Goal: Communication & Community: Answer question/provide support

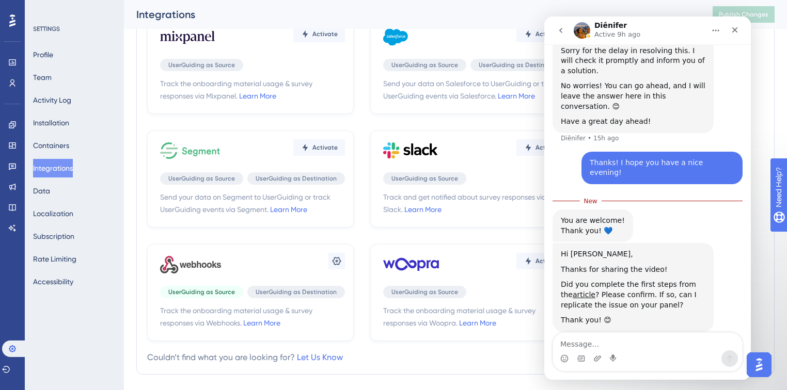
click at [613, 339] on textarea "Message…" at bounding box center [647, 342] width 189 height 18
type textarea "yes! completed those, please go ahead :)"
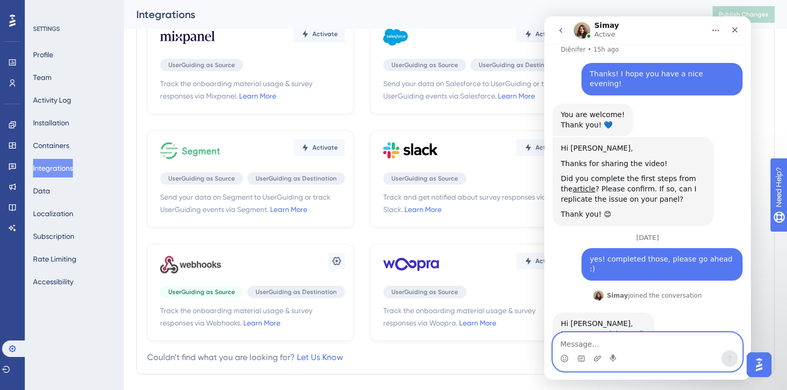
scroll to position [559, 0]
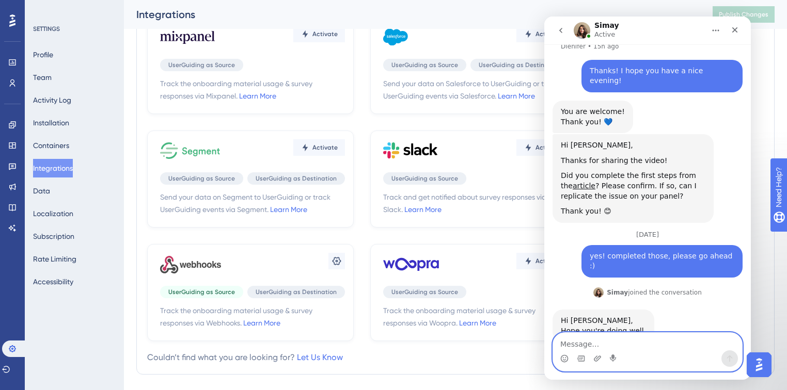
click at [661, 341] on textarea "Message…" at bounding box center [647, 342] width 189 height 18
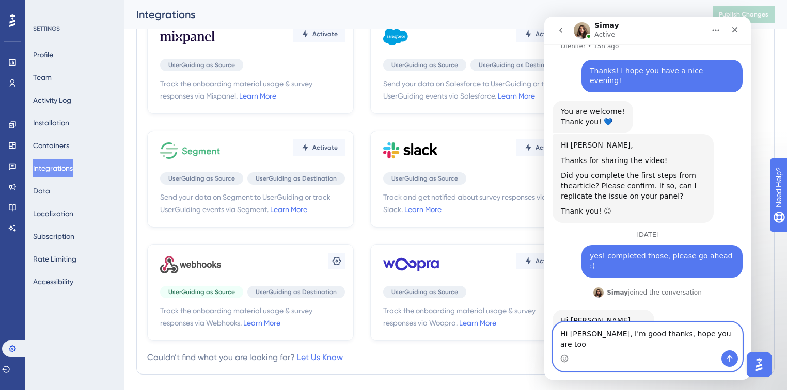
type textarea "Hi [PERSON_NAME], I'm good thanks, hope you are too!"
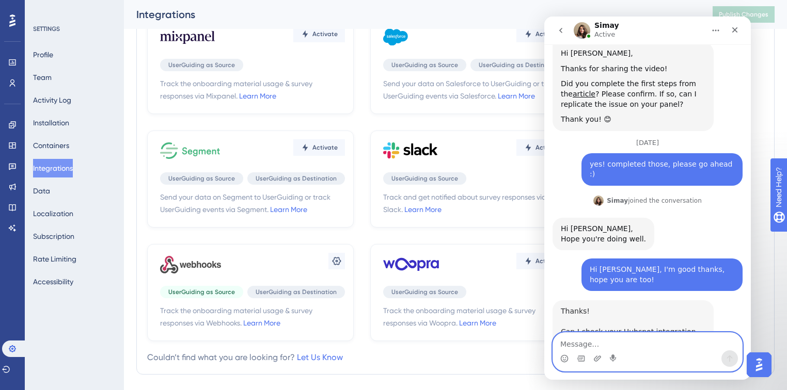
scroll to position [652, 0]
click at [659, 347] on textarea "Message…" at bounding box center [647, 342] width 189 height 18
type textarea "please do!"
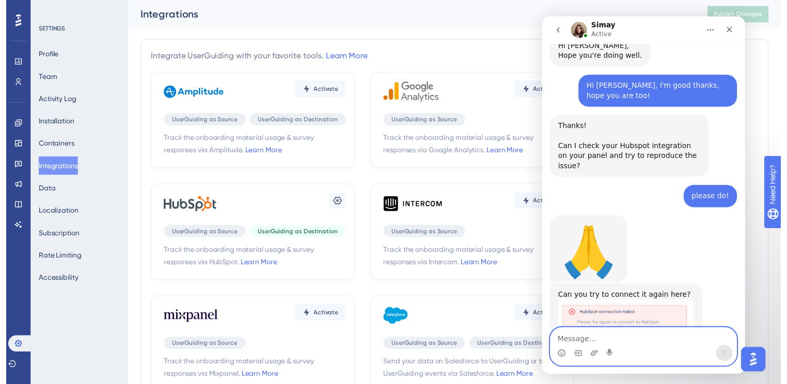
scroll to position [0, 0]
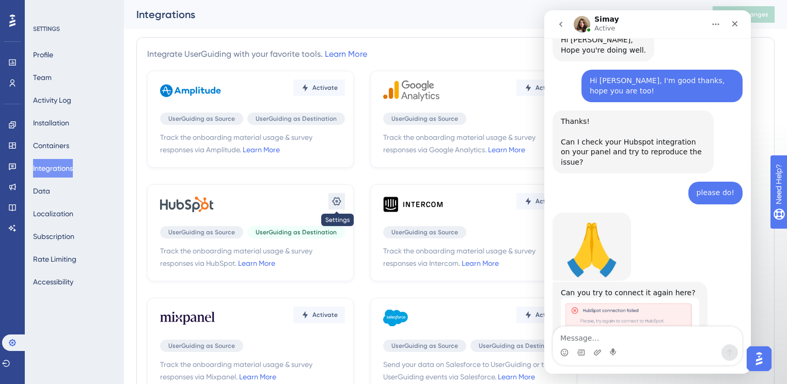
click at [337, 200] on icon at bounding box center [336, 201] width 10 height 10
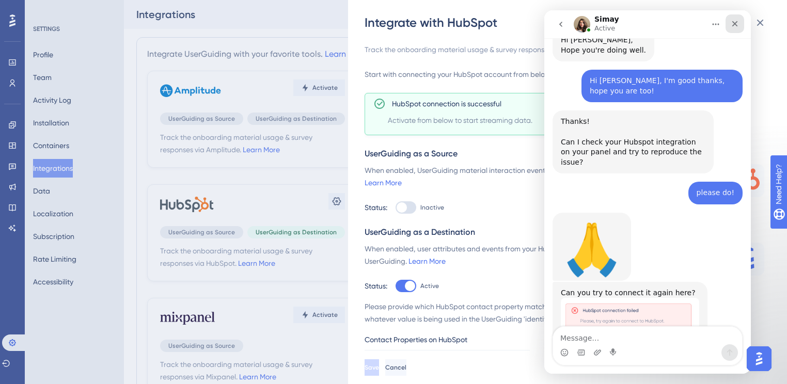
click at [735, 24] on icon "Close" at bounding box center [734, 24] width 8 height 8
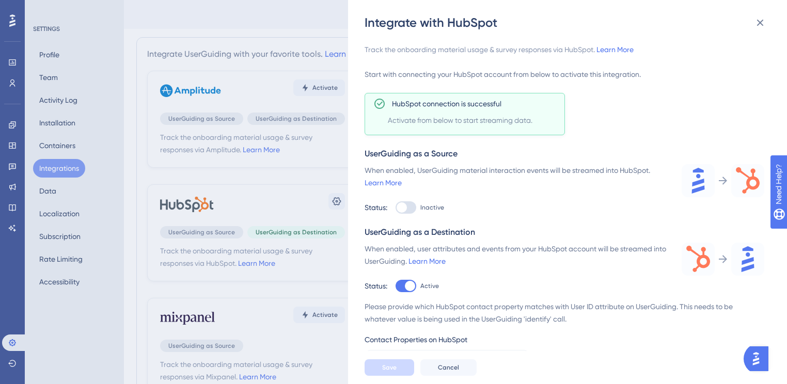
click at [758, 356] on img "Open AI Assistant Launcher" at bounding box center [755, 358] width 19 height 19
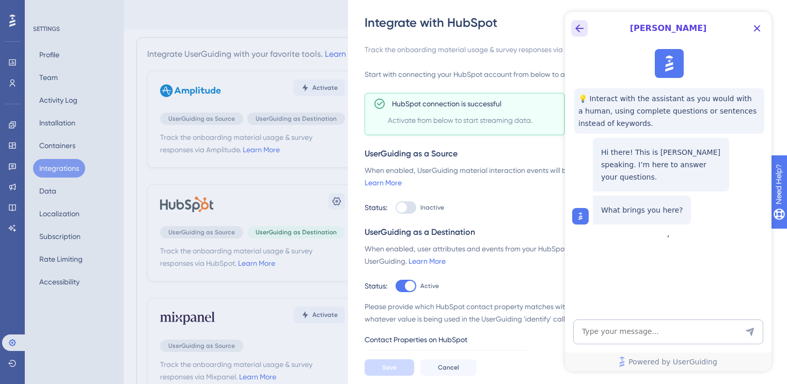
click at [580, 24] on icon "Back Button" at bounding box center [579, 28] width 12 height 12
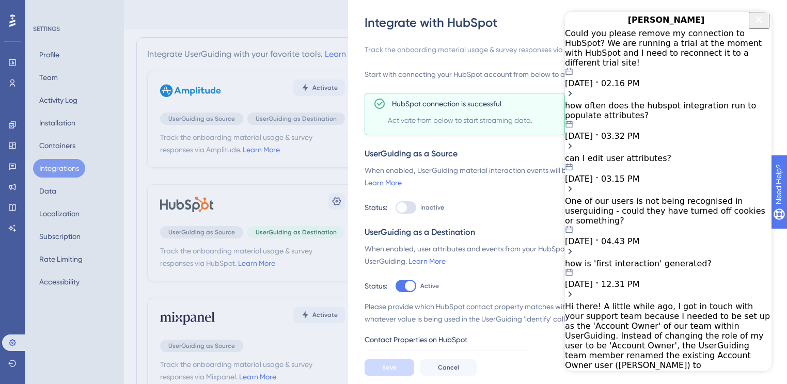
click at [639, 78] on span "02.16 PM" at bounding box center [620, 83] width 38 height 10
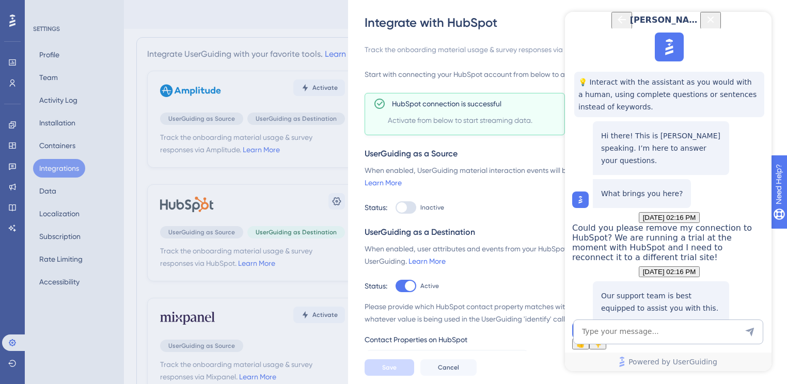
scroll to position [129, 0]
click at [655, 319] on button "Talk to a person" at bounding box center [660, 324] width 57 height 11
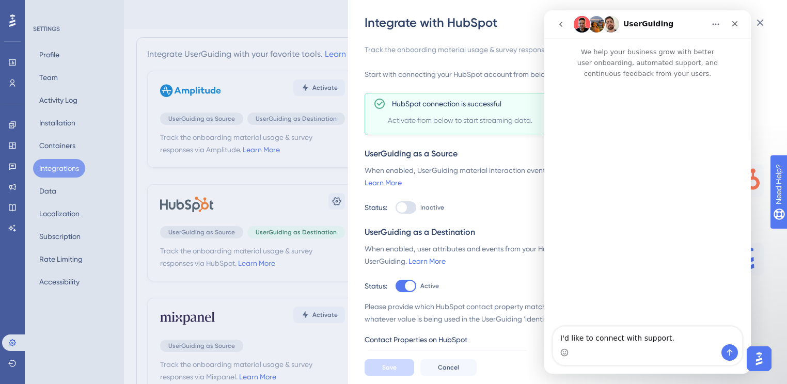
scroll to position [0, 0]
click at [563, 28] on button "go back" at bounding box center [561, 24] width 20 height 20
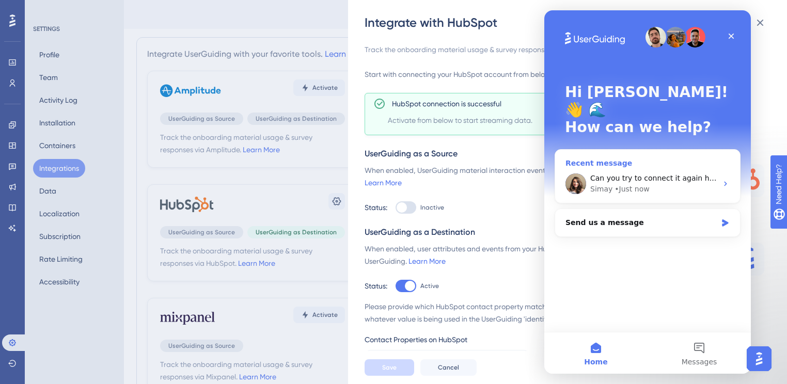
click at [628, 184] on div "• Just now" at bounding box center [631, 189] width 35 height 11
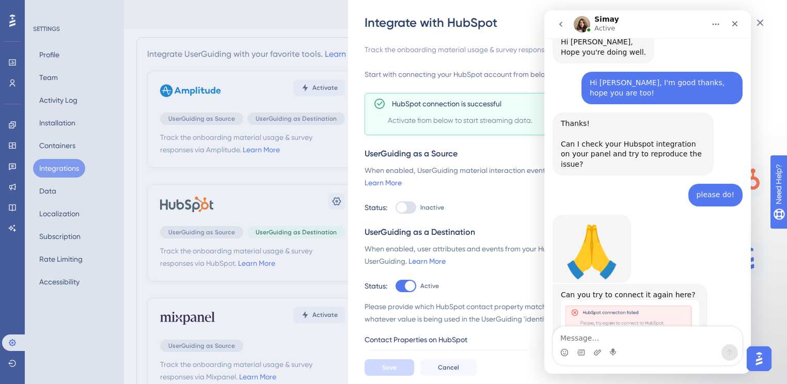
scroll to position [824, 0]
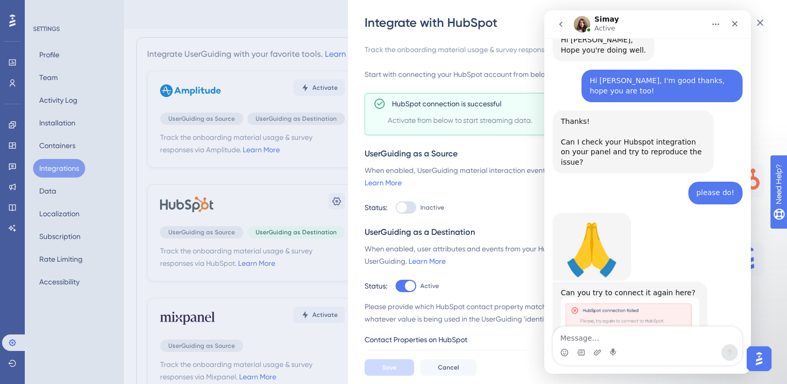
click at [604, 329] on textarea "Message…" at bounding box center [647, 336] width 189 height 18
type textarea "It is connected for me at the moment!"
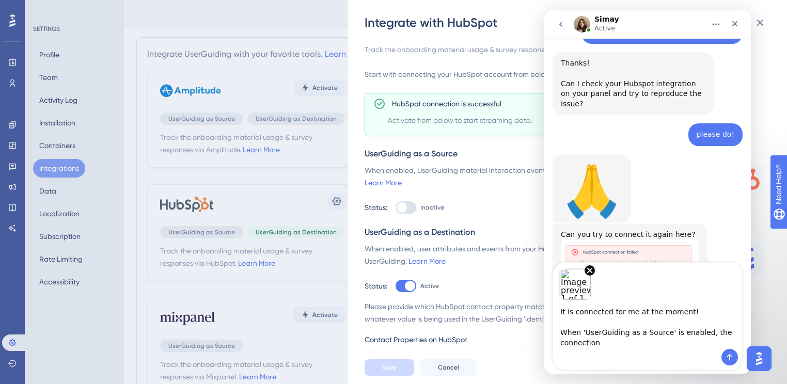
scroll to position [888, 0]
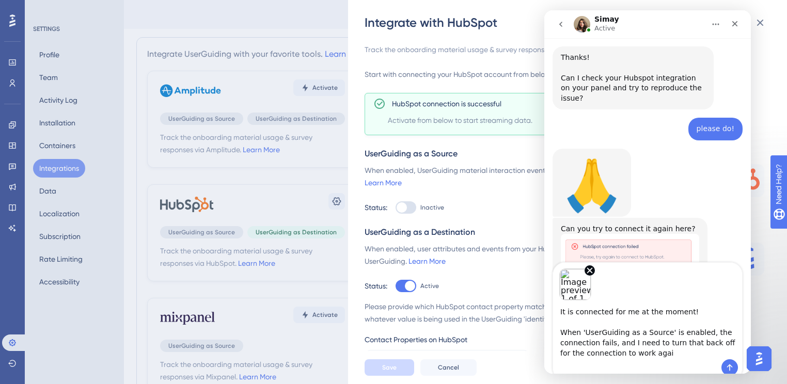
type textarea "It is connected for me at the moment! When 'UserGuiding as a Source' is enabled…"
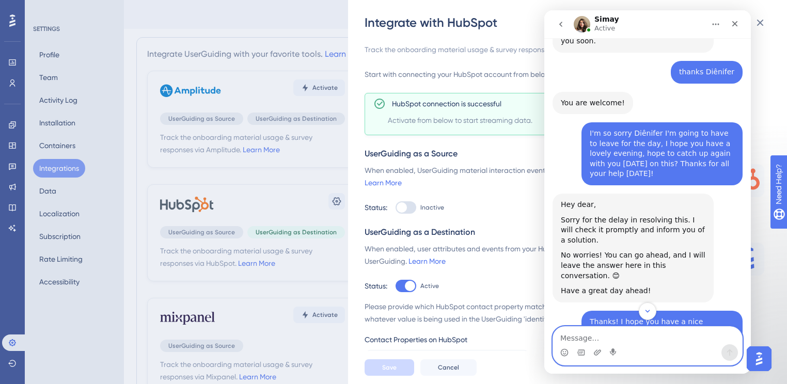
scroll to position [0, 0]
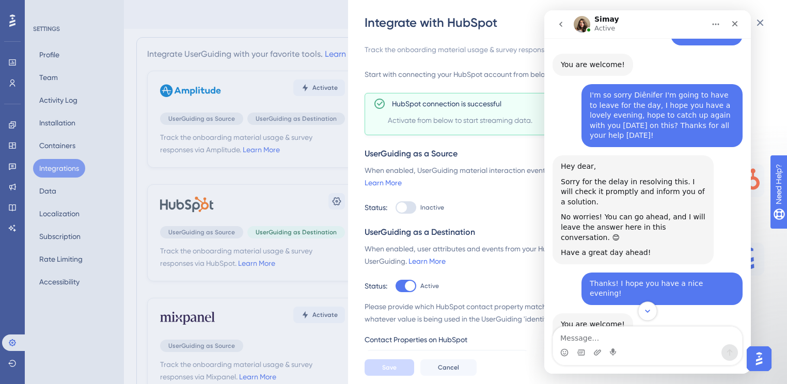
click at [650, 314] on icon "Scroll to bottom" at bounding box center [647, 311] width 9 height 9
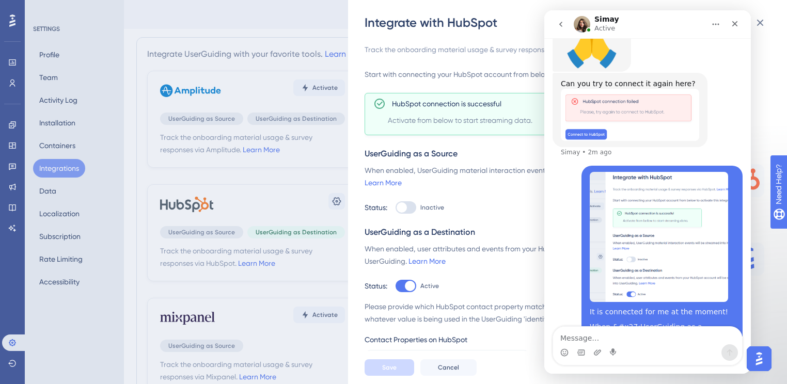
scroll to position [1035, 0]
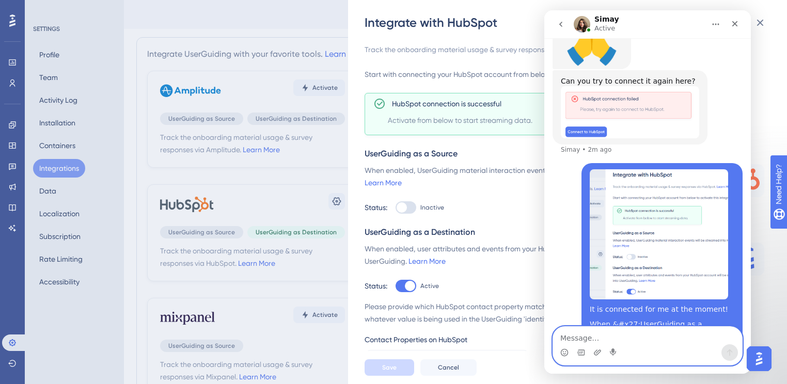
click at [636, 342] on textarea "Message…" at bounding box center [647, 336] width 189 height 18
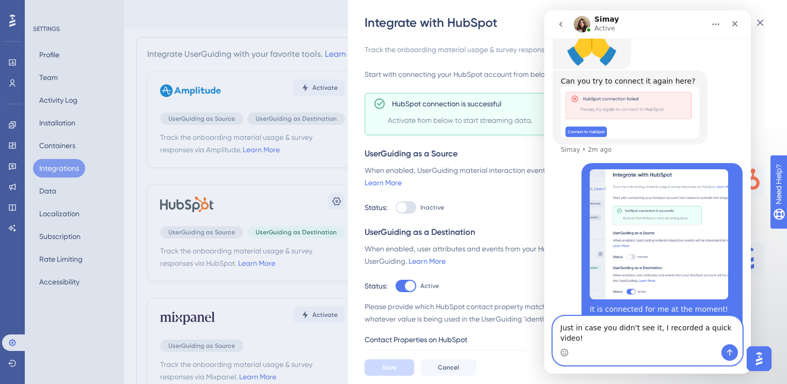
paste textarea "[URL][DOMAIN_NAME]"
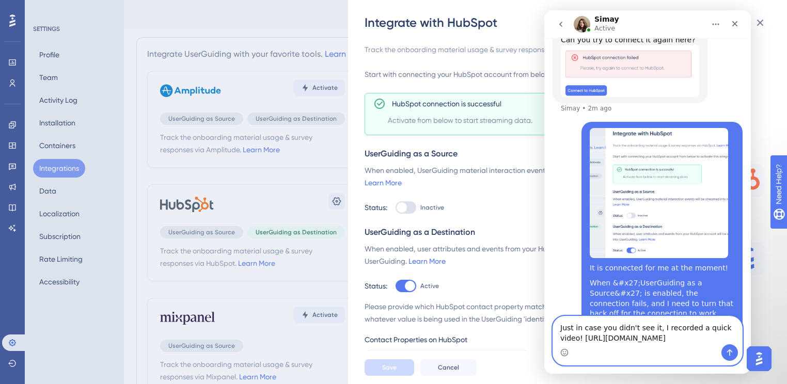
scroll to position [1087, 0]
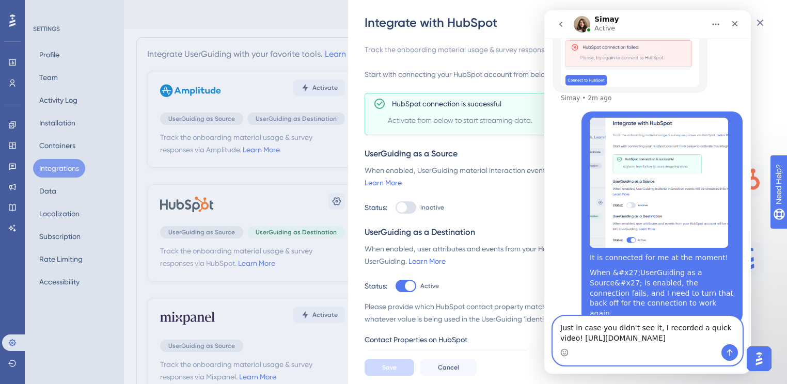
paste textarea "Then I noticed that the IDs looked wrong.. Brian's HubSpot Object ID is 4009852…"
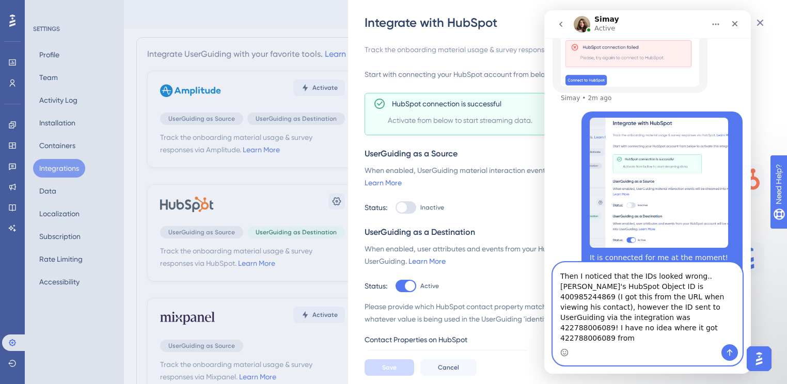
scroll to position [1099, 0]
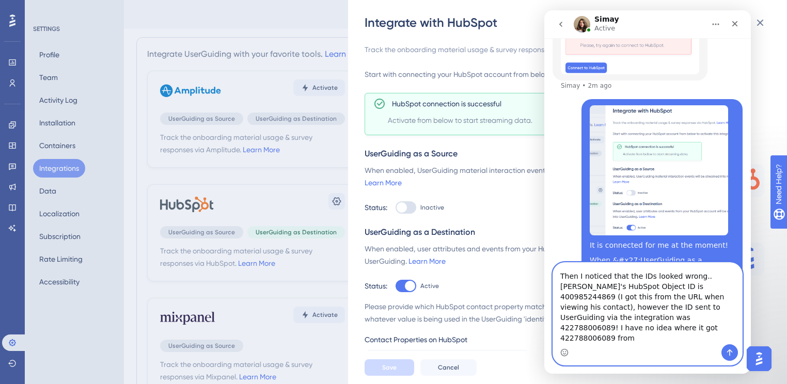
click at [667, 311] on textarea "Just in case you didn't see it, I recorded a quick video! https://www.loom.com/…" at bounding box center [647, 304] width 189 height 82
click at [649, 339] on textarea "Just in case you didn't see it, I recorded a quick video! https://www.loom.com/…" at bounding box center [647, 304] width 189 height 82
type textarea "Just in case you didn't see it, I recorded a quick video! https://www.loom.com/…"
click at [731, 347] on button "Send a message…" at bounding box center [729, 352] width 17 height 17
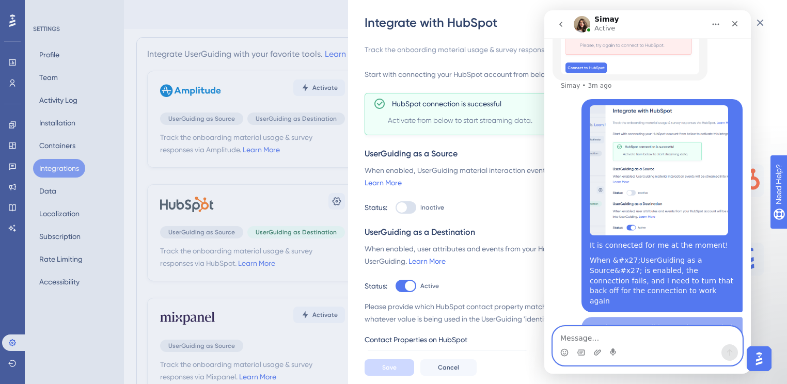
scroll to position [1175, 0]
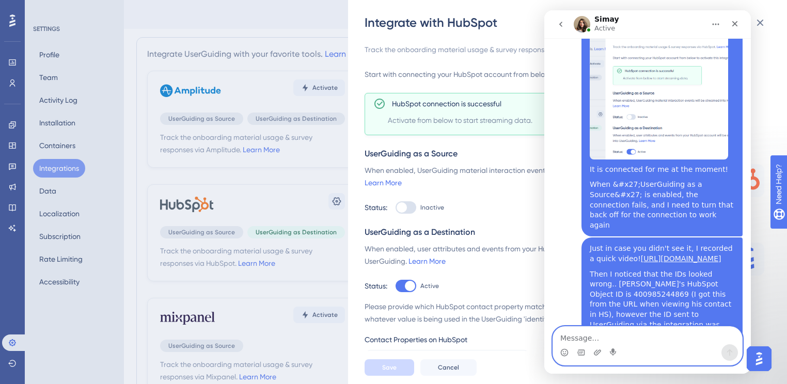
click at [663, 331] on textarea "Message…" at bounding box center [647, 336] width 189 height 18
click at [654, 343] on textarea "Message…" at bounding box center [647, 336] width 189 height 18
type textarea "I asked Hub"
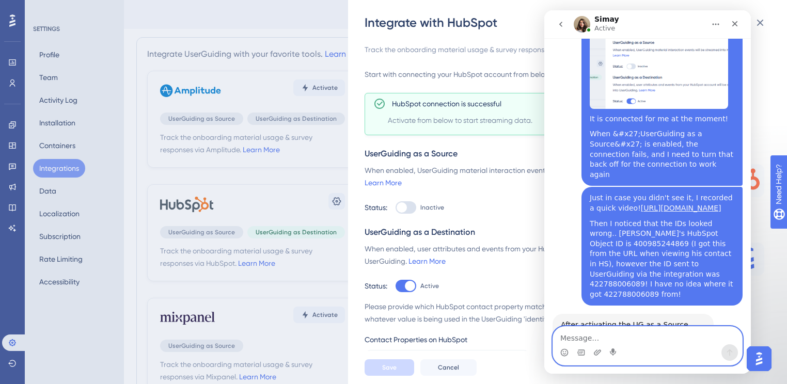
scroll to position [1226, 0]
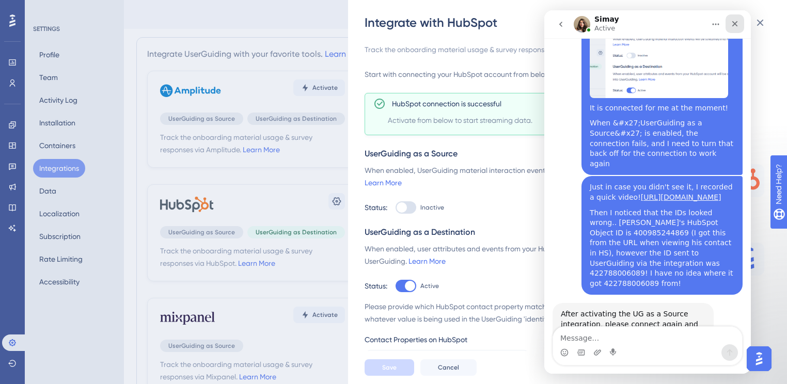
click at [731, 27] on icon "Close" at bounding box center [734, 24] width 8 height 8
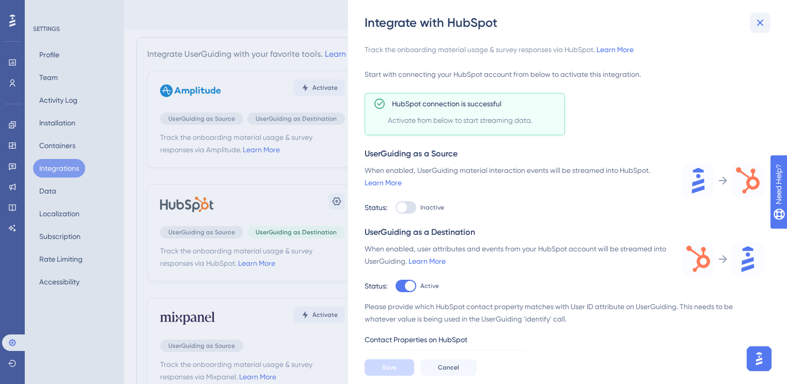
scroll to position [0, 0]
click at [759, 26] on icon at bounding box center [760, 23] width 12 height 12
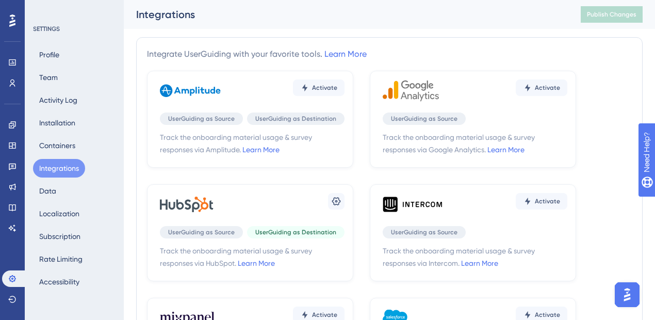
scroll to position [1290, 0]
click at [335, 198] on icon at bounding box center [336, 201] width 10 height 10
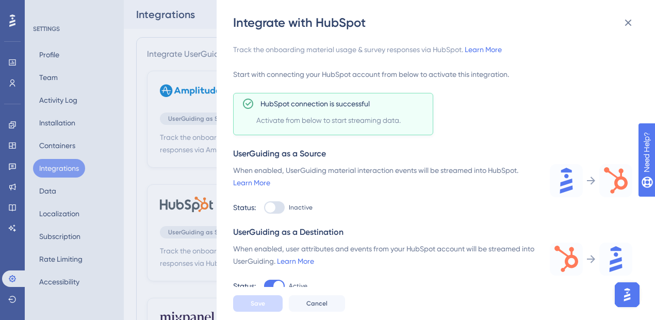
click at [279, 204] on div at bounding box center [274, 207] width 21 height 12
click at [264, 207] on input "Inactive" at bounding box center [264, 207] width 1 height 1
checkbox input "true"
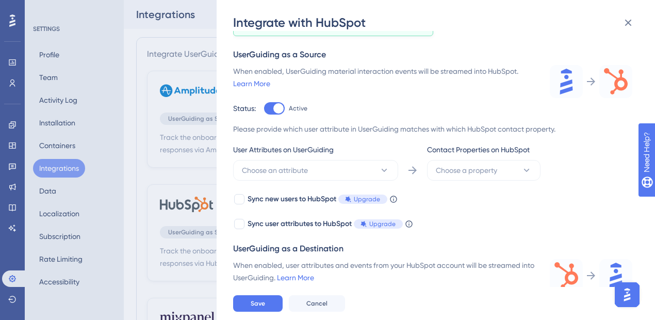
scroll to position [103, 0]
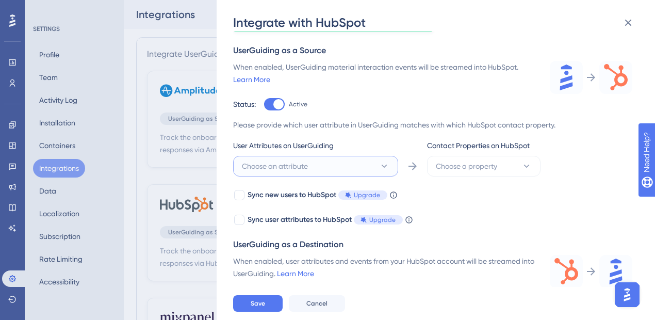
click at [327, 166] on button "Choose an attribute" at bounding box center [315, 166] width 165 height 21
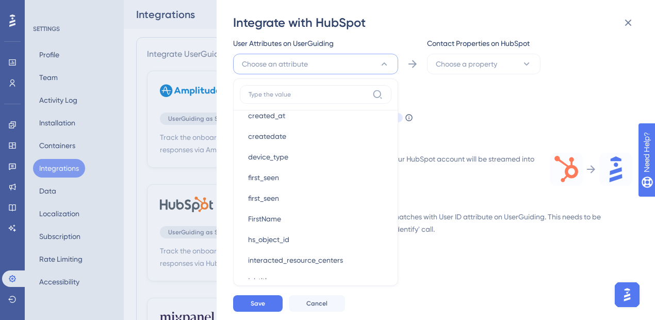
scroll to position [172, 0]
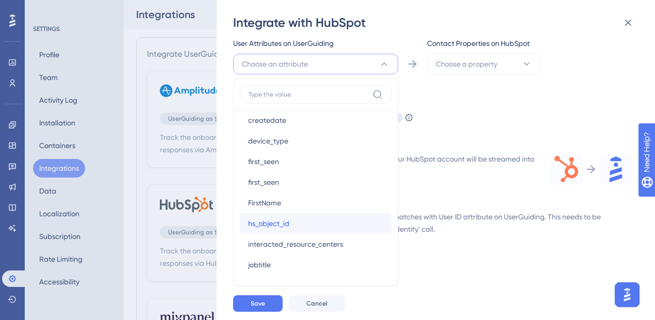
click at [294, 223] on div "hs_object_id hs_object_id" at bounding box center [315, 223] width 135 height 21
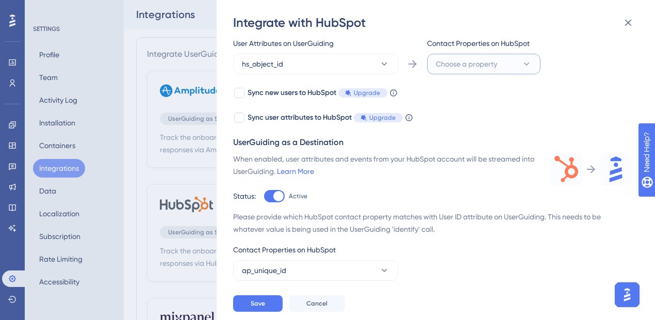
click at [488, 67] on span "Choose a property" at bounding box center [466, 64] width 61 height 12
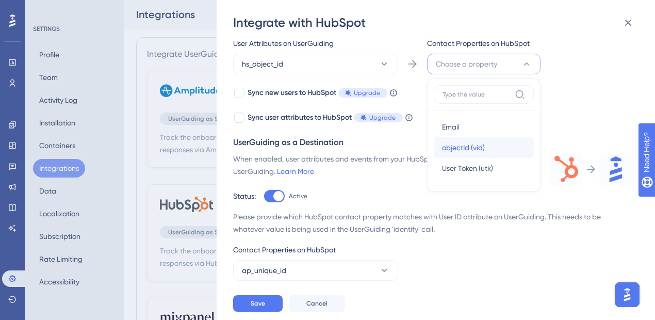
click at [483, 145] on span "objectId (vid)" at bounding box center [463, 147] width 43 height 12
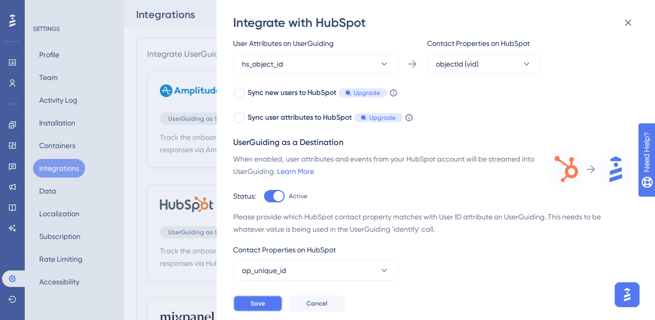
click at [258, 305] on span "Save" at bounding box center [258, 303] width 14 height 8
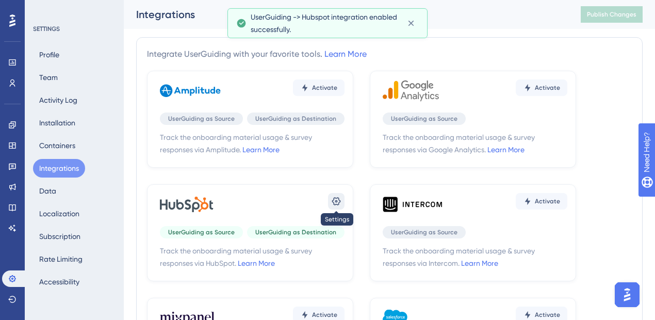
click at [334, 200] on icon at bounding box center [336, 201] width 10 height 10
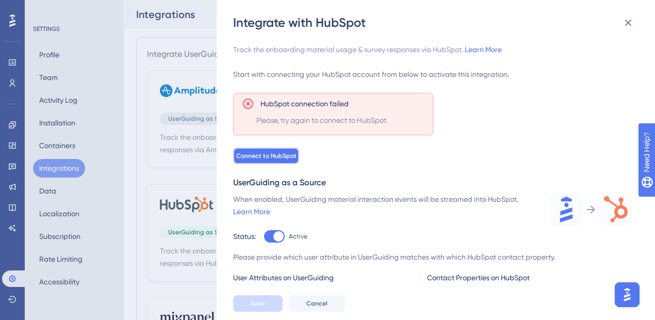
click at [270, 159] on span "Connect to HubSpot" at bounding box center [266, 156] width 60 height 8
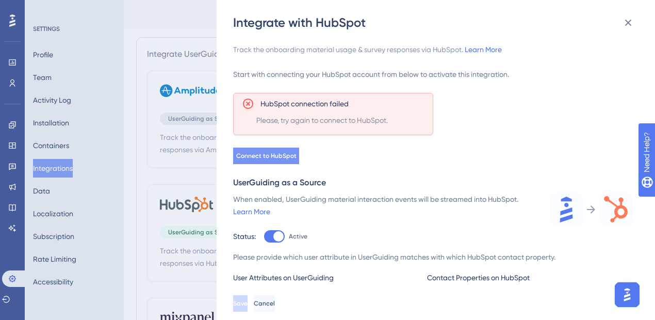
click at [260, 154] on span "Connect to HubSpot" at bounding box center [266, 156] width 60 height 8
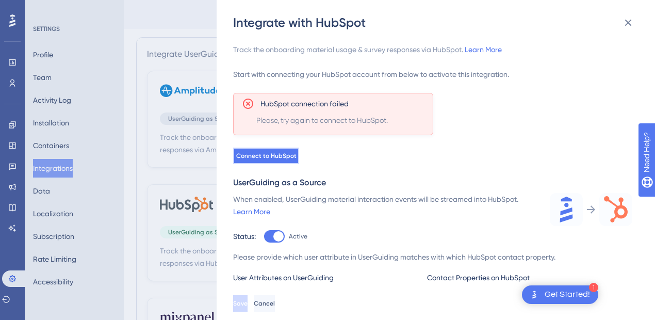
click at [280, 157] on span "Connect to HubSpot" at bounding box center [266, 156] width 60 height 8
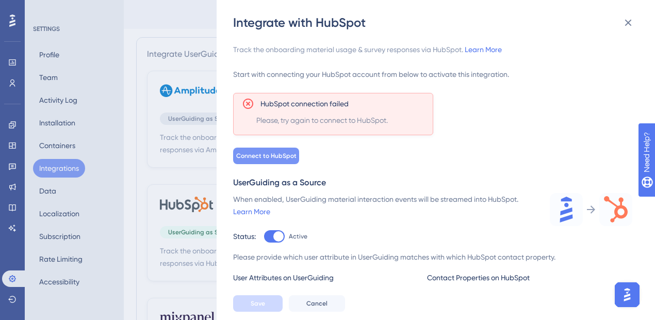
click at [274, 157] on span "Connect to HubSpot" at bounding box center [266, 156] width 60 height 8
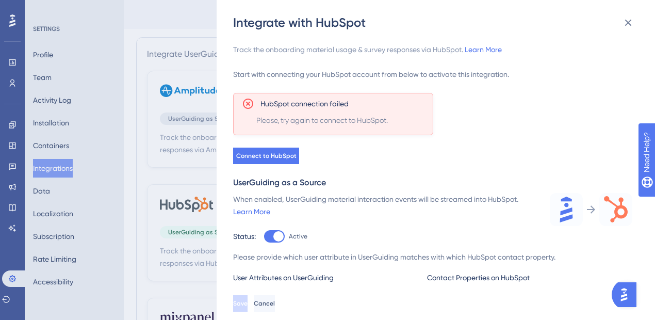
click at [632, 294] on img "Open AI Assistant Launcher" at bounding box center [624, 294] width 19 height 19
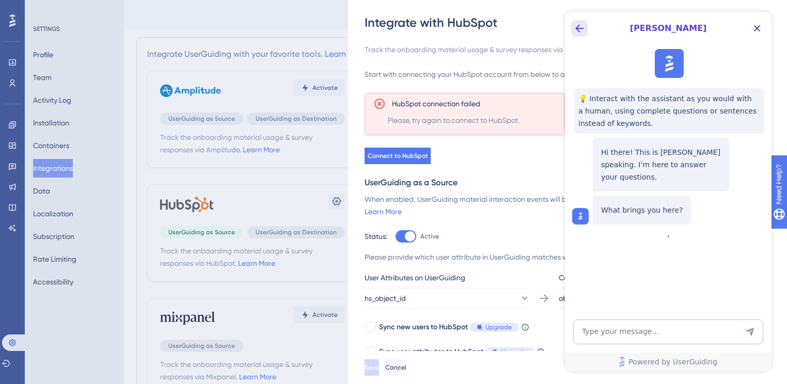
click at [576, 35] on button "Back Button" at bounding box center [579, 28] width 17 height 17
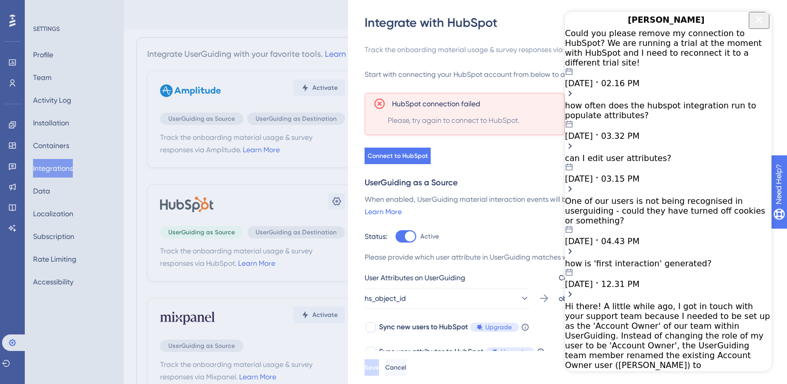
click at [639, 78] on span "02.16 PM" at bounding box center [620, 83] width 38 height 10
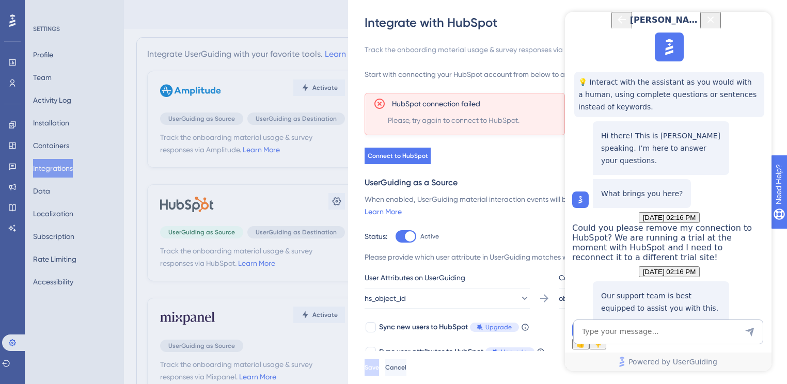
scroll to position [129, 0]
click at [655, 319] on span "Talk to a person" at bounding box center [660, 325] width 49 height 8
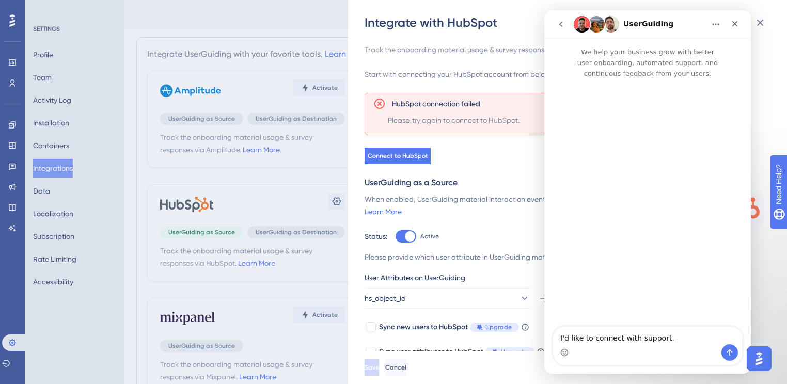
scroll to position [0, 0]
click at [560, 25] on icon "go back" at bounding box center [560, 24] width 3 height 5
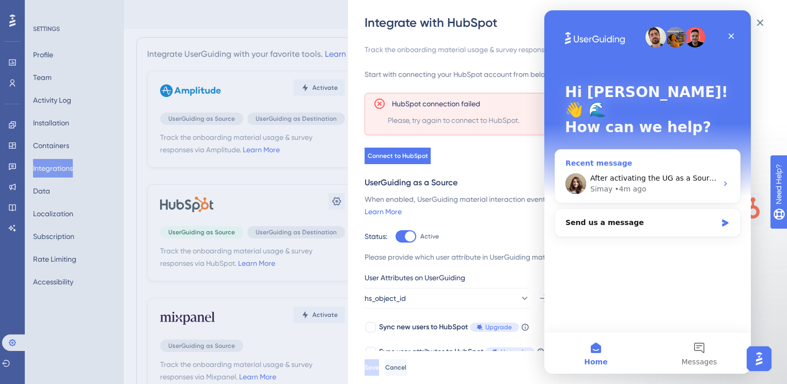
click at [636, 174] on span "After activating the UG as a Source integration, please connect again and let m…" at bounding box center [789, 178] width 398 height 8
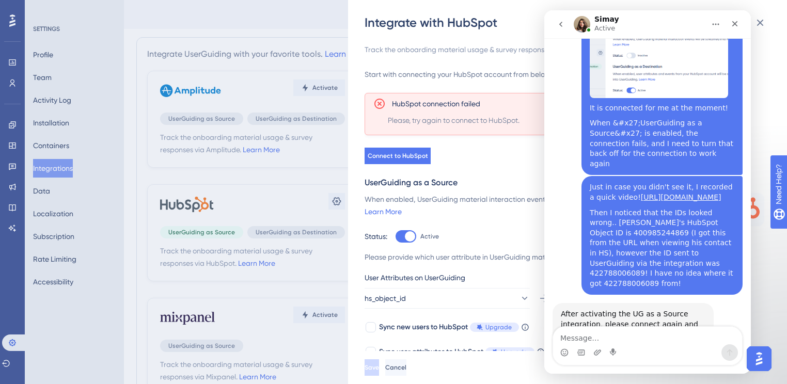
scroll to position [1226, 0]
click at [631, 319] on textarea "Message…" at bounding box center [647, 336] width 189 height 18
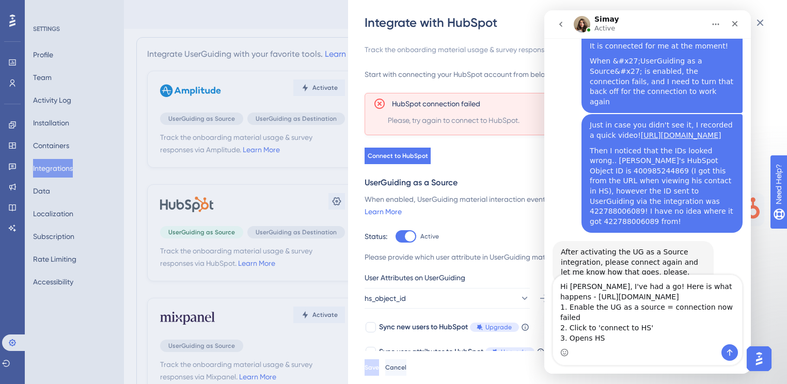
scroll to position [1290, 0]
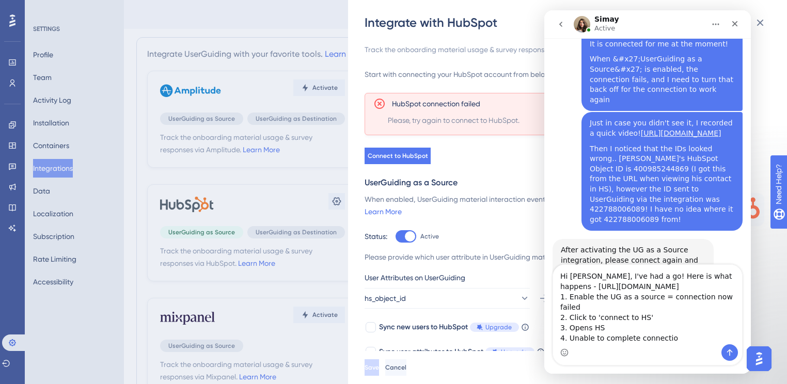
type textarea "Hi [PERSON_NAME], I've had a go! Here is what happens - [URL][DOMAIN_NAME] 1. E…"
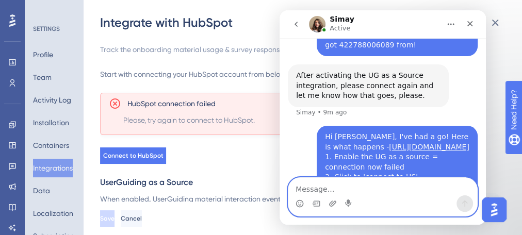
scroll to position [1455, 0]
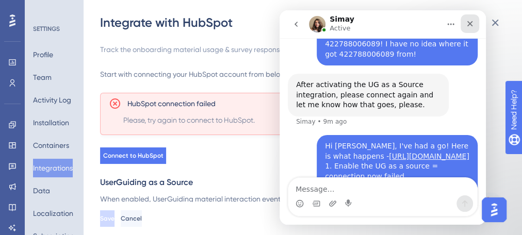
click at [467, 26] on icon "Close" at bounding box center [470, 24] width 8 height 8
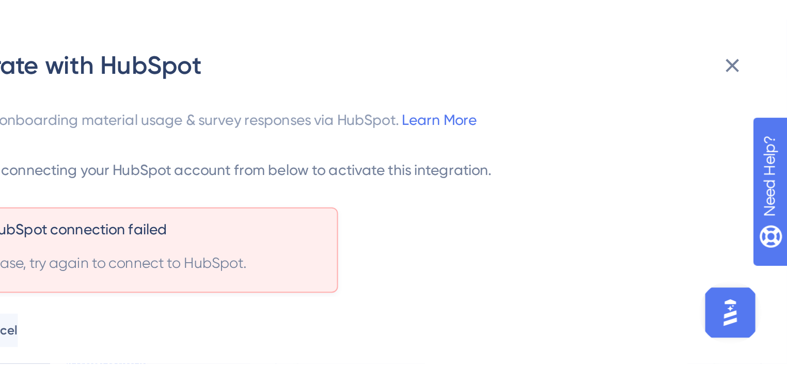
scroll to position [1348, 0]
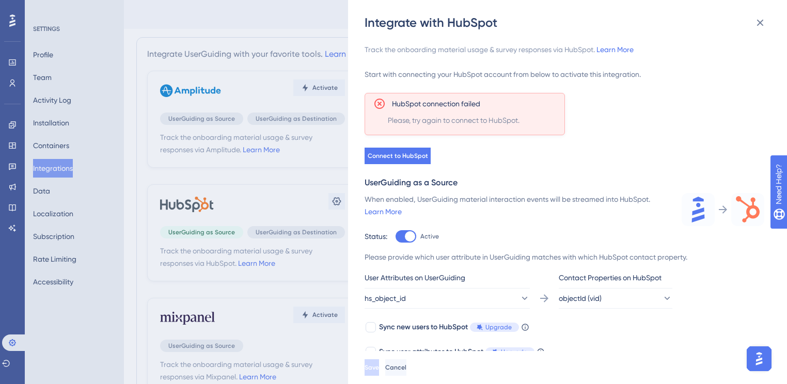
click at [146, 205] on div "Integrate with HubSpot Track the onboarding material usage & survey responses v…" at bounding box center [393, 192] width 787 height 384
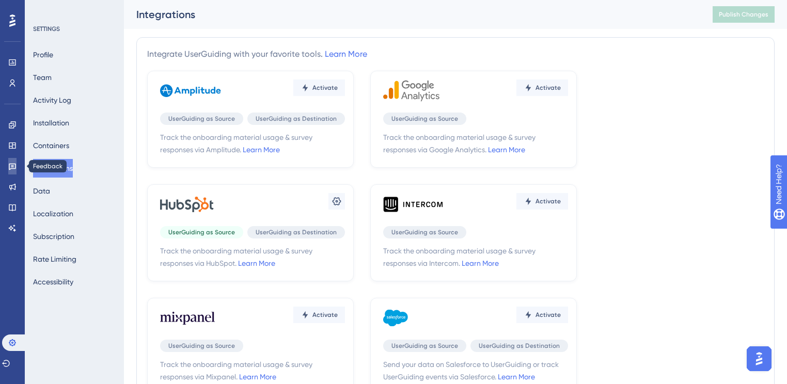
click at [9, 164] on icon at bounding box center [12, 167] width 7 height 7
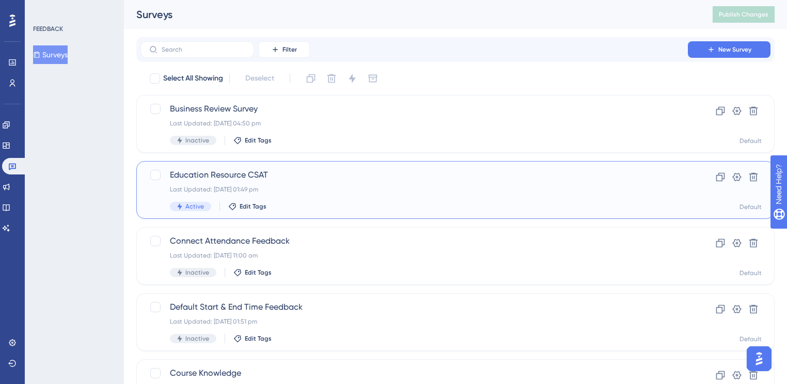
click at [372, 187] on div "Last Updated: [DATE] 01:49 pm" at bounding box center [414, 189] width 488 height 8
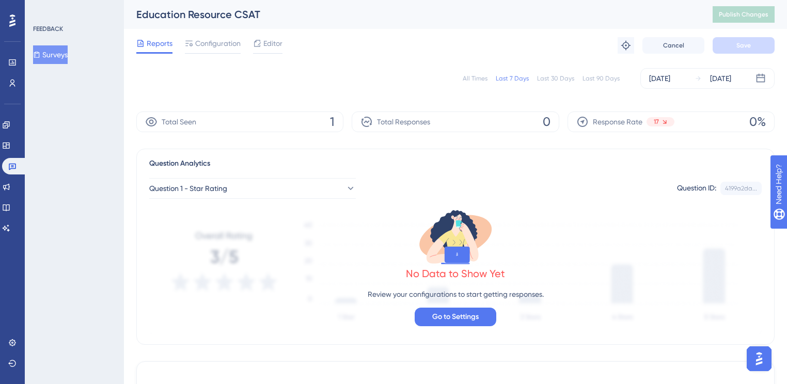
scroll to position [1388, 0]
click at [10, 82] on icon at bounding box center [12, 83] width 8 height 8
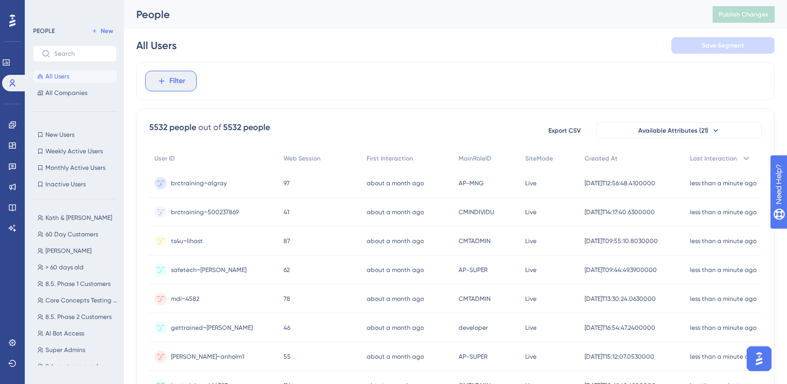
click at [177, 78] on span "Filter" at bounding box center [177, 81] width 16 height 12
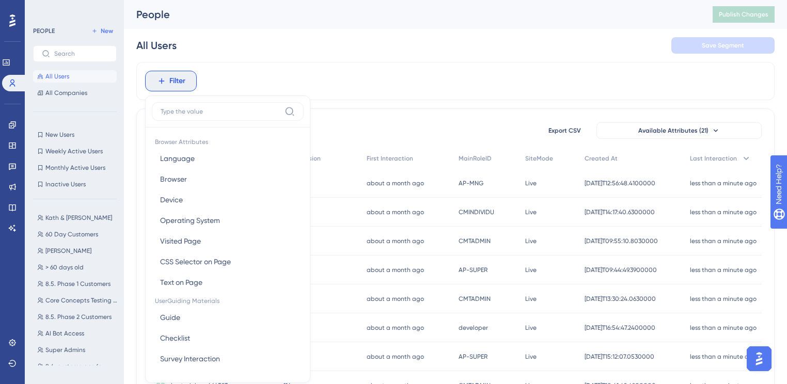
scroll to position [47, 0]
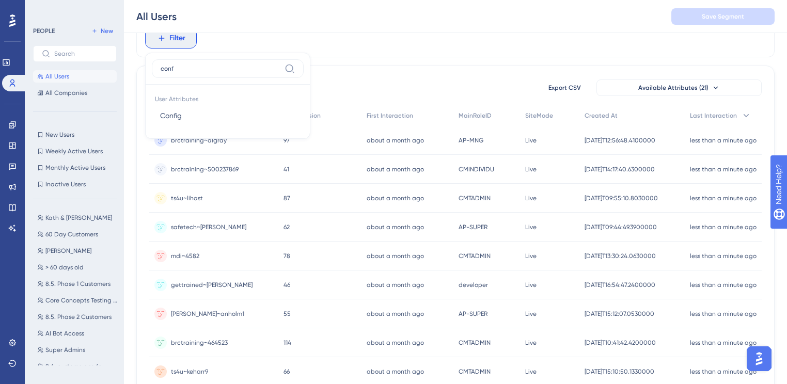
type input "conf"
click at [203, 118] on button "Config Config" at bounding box center [228, 115] width 152 height 21
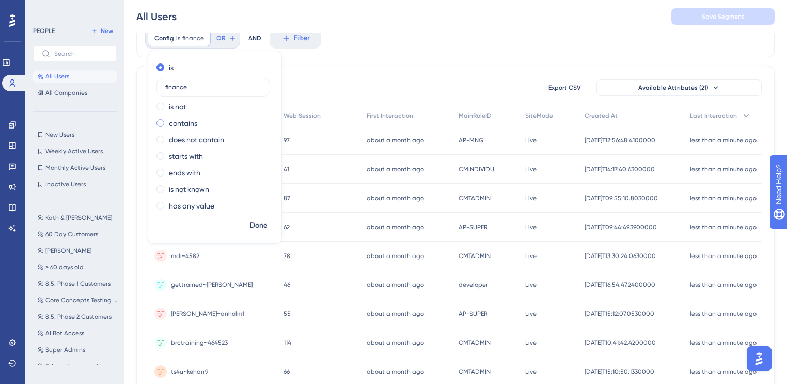
type input "finance"
click at [182, 124] on label "contains" at bounding box center [183, 123] width 28 height 12
click at [250, 219] on span "Done" at bounding box center [259, 225] width 18 height 12
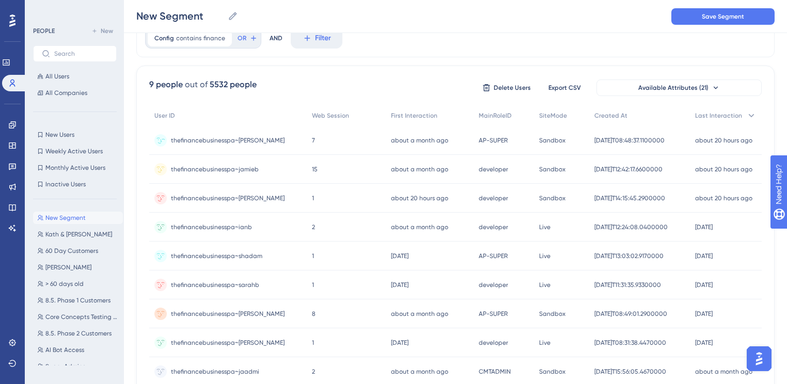
click at [235, 139] on span "thefinancebusinesspa~[PERSON_NAME]" at bounding box center [228, 140] width 114 height 8
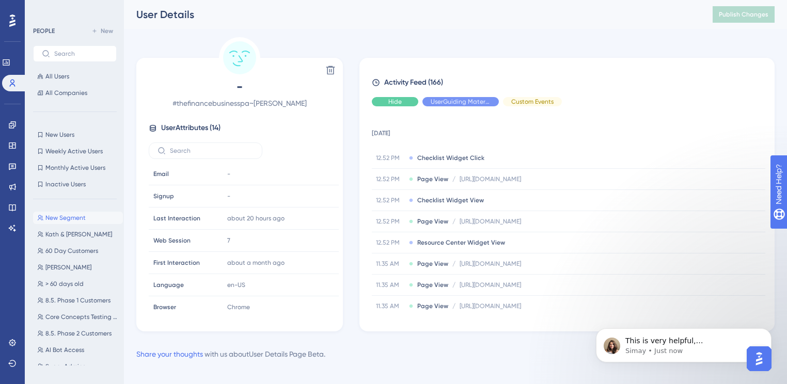
click at [394, 101] on span "Hide" at bounding box center [394, 102] width 13 height 8
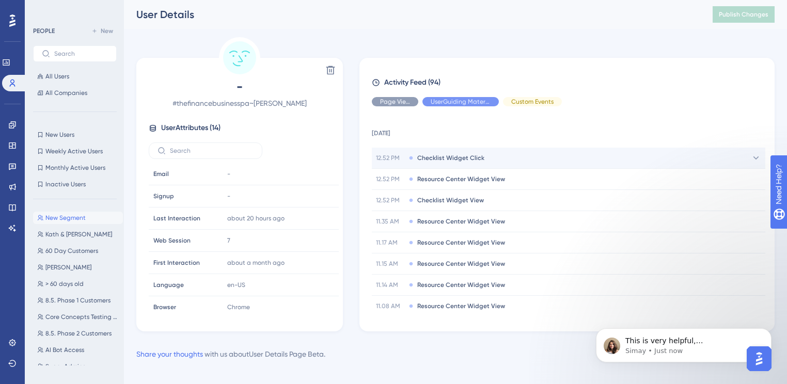
click at [460, 157] on span "Checklist Widget Click" at bounding box center [450, 158] width 67 height 8
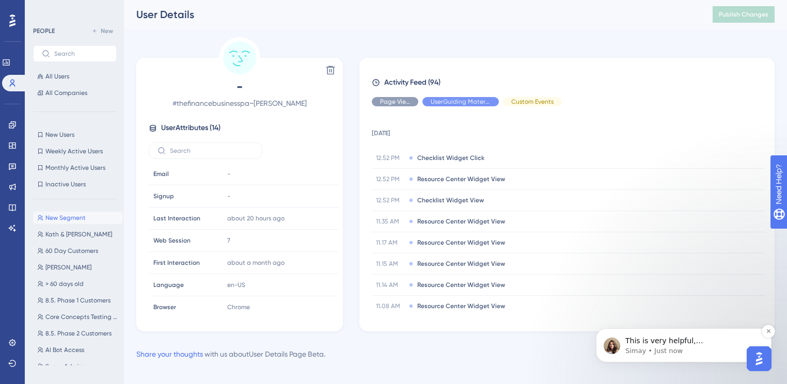
click at [655, 319] on p "Simay • Just now" at bounding box center [691, 350] width 133 height 9
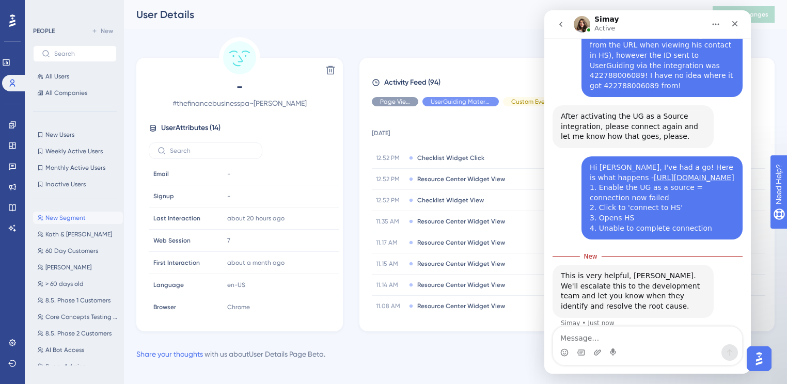
scroll to position [1427, 0]
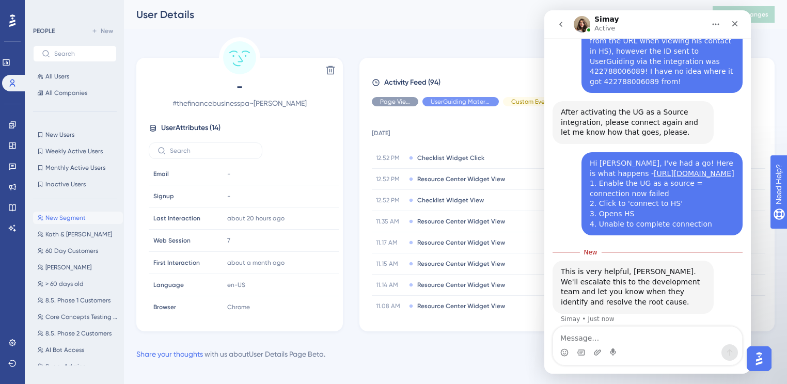
click at [623, 319] on textarea "Message…" at bounding box center [647, 336] width 189 height 18
type textarea "Thanks! Appreciate your help!"
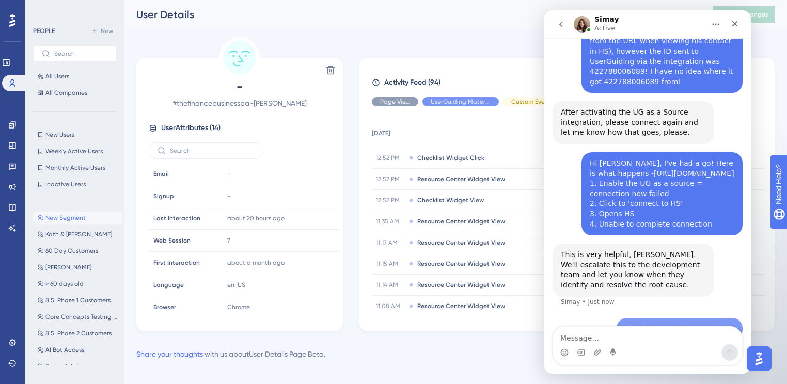
scroll to position [1440, 0]
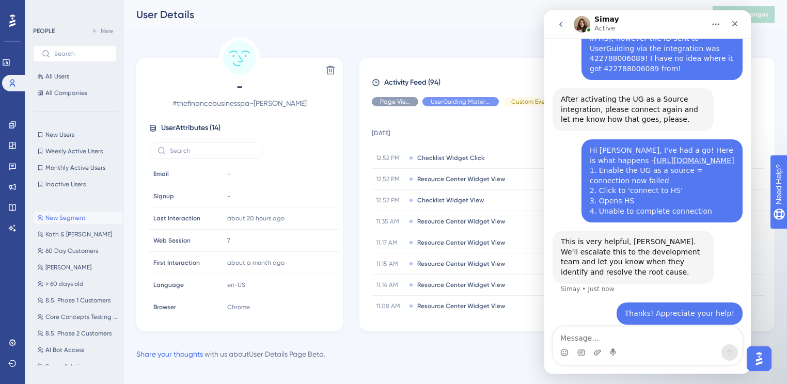
click at [449, 319] on div "Share your thoughts with us about User Details Page Beta ." at bounding box center [455, 354] width 638 height 12
click at [655, 29] on div "Close" at bounding box center [734, 23] width 19 height 19
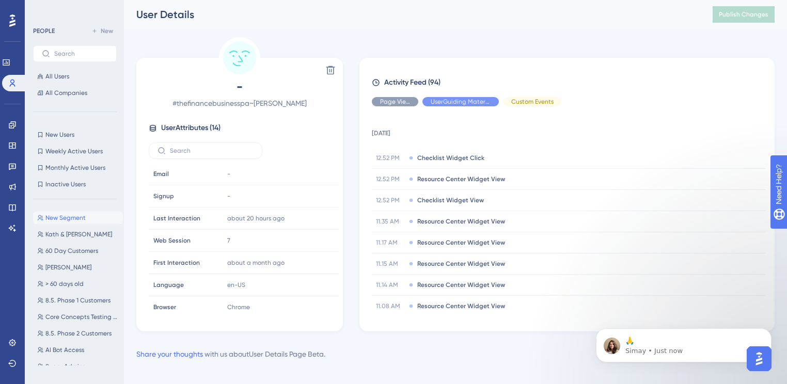
scroll to position [1516, 0]
click at [636, 319] on p "🙏" at bounding box center [691, 341] width 133 height 10
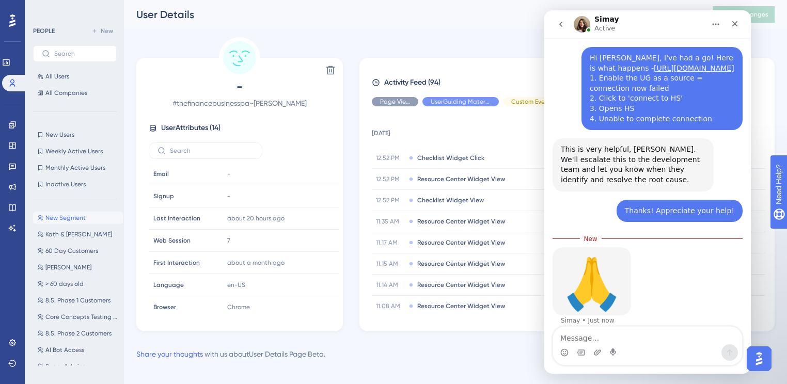
scroll to position [1534, 0]
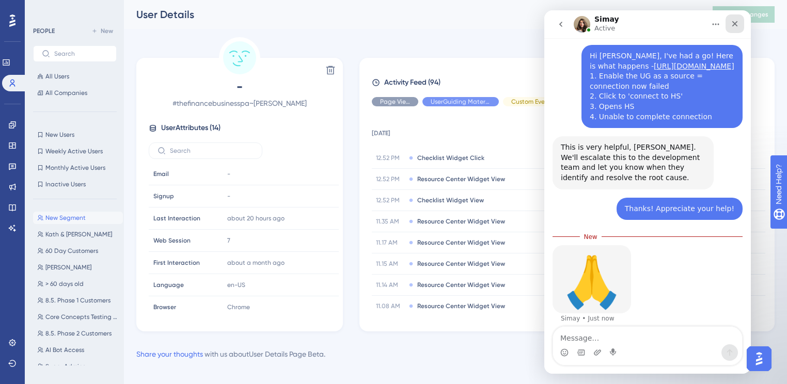
click at [655, 25] on icon "Close" at bounding box center [735, 24] width 6 height 6
